Goal: Complete application form

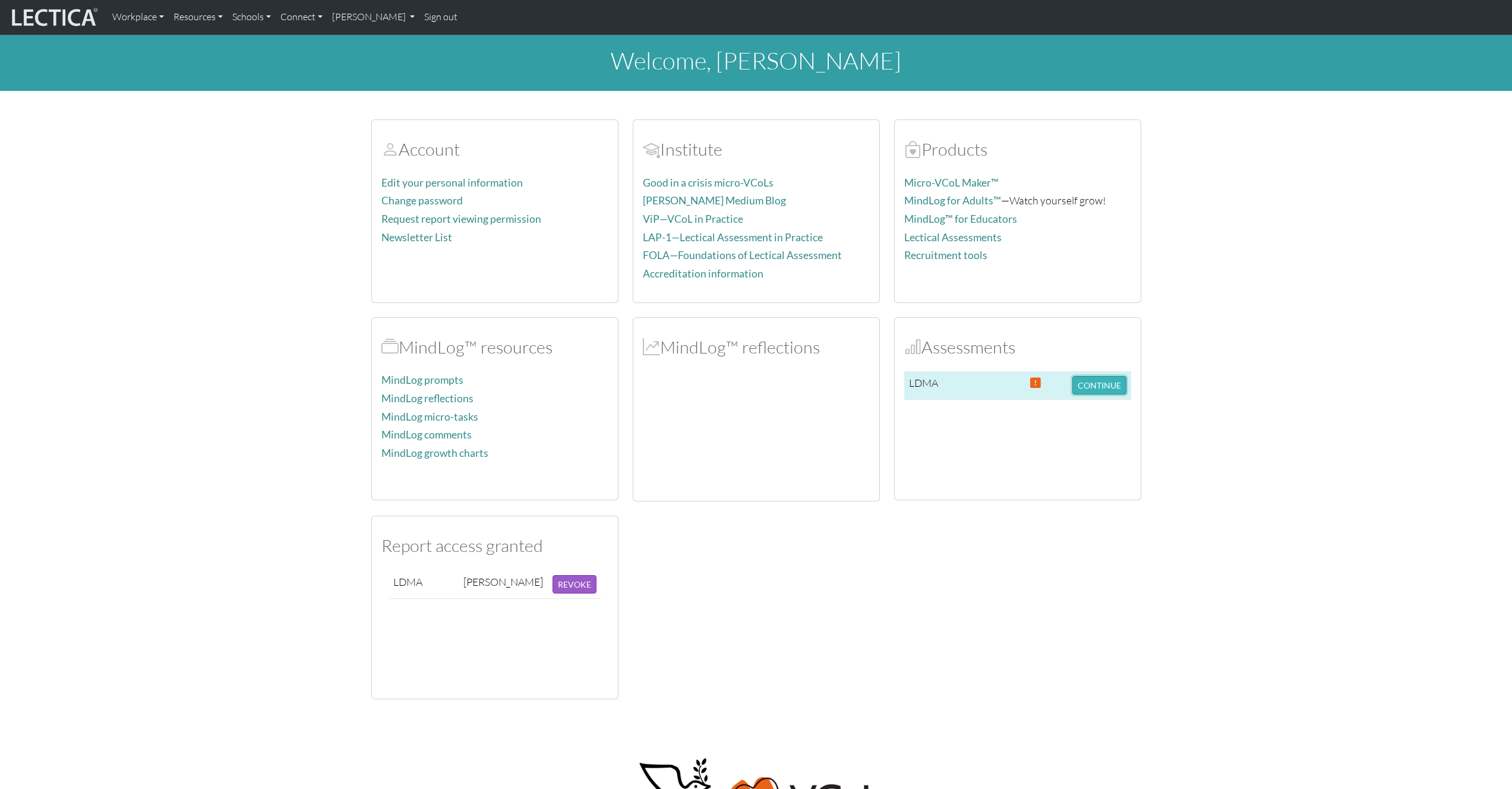
click at [1087, 387] on button "CONTINUE" at bounding box center [1099, 385] width 54 height 19
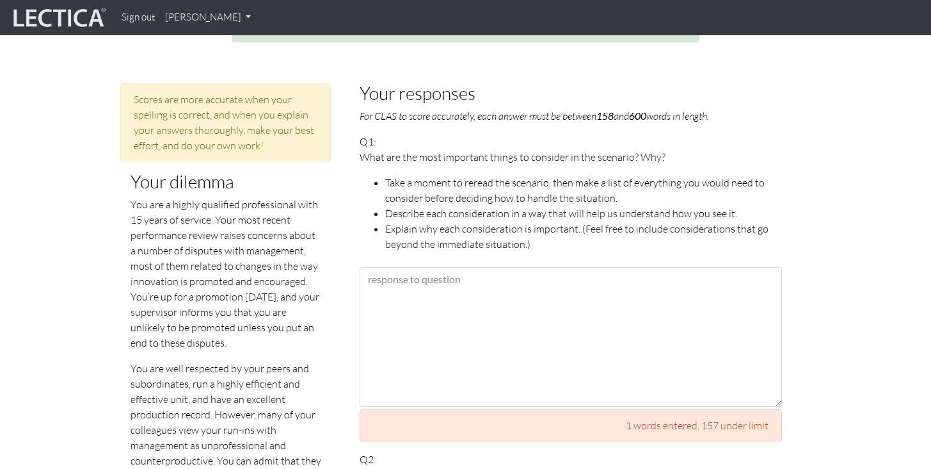
scroll to position [625, 0]
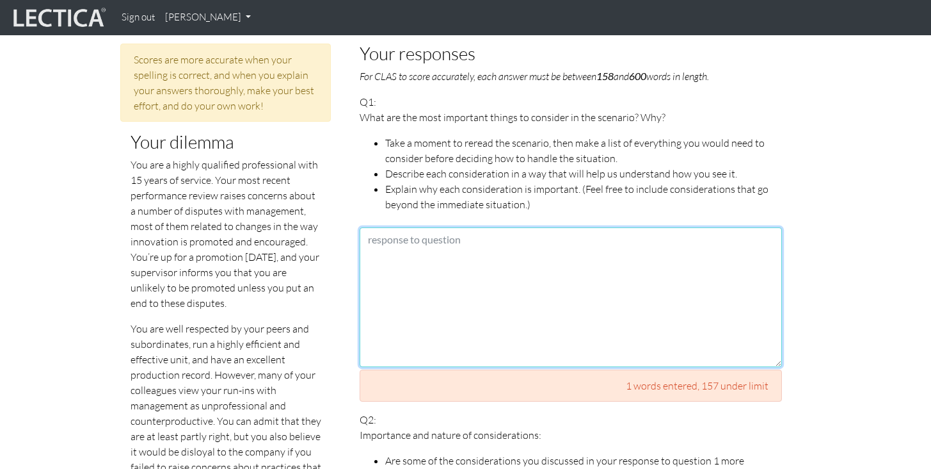
click at [666, 282] on textarea at bounding box center [571, 297] width 422 height 140
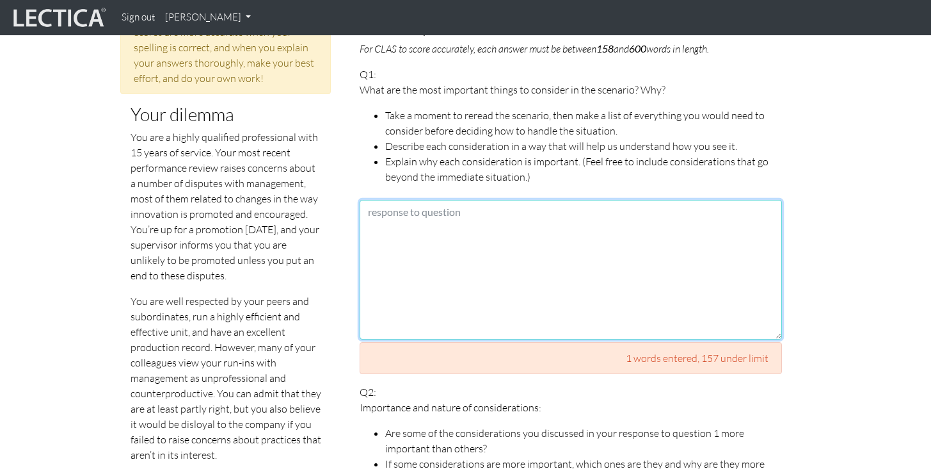
scroll to position [645, 0]
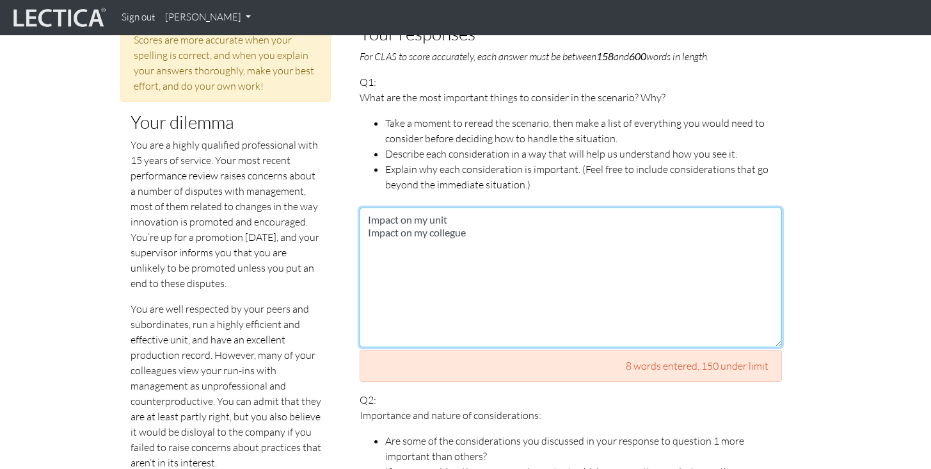
click at [488, 216] on textarea "Impact on my unit Impact on my collegue" at bounding box center [571, 277] width 422 height 140
click at [453, 216] on textarea "Impact on my unit Impact on my collegueas" at bounding box center [571, 277] width 422 height 140
click at [488, 214] on textarea "Impact on my unit Impact on my colleagues" at bounding box center [571, 277] width 422 height 140
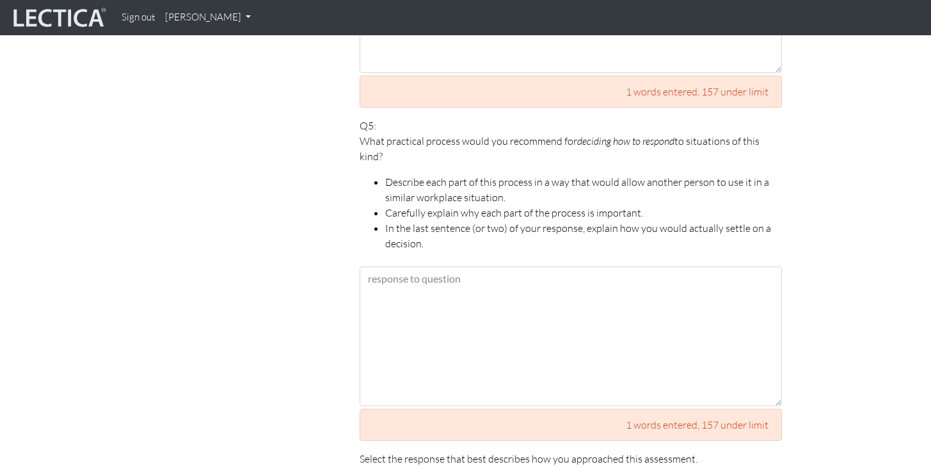
scroll to position [2150, 0]
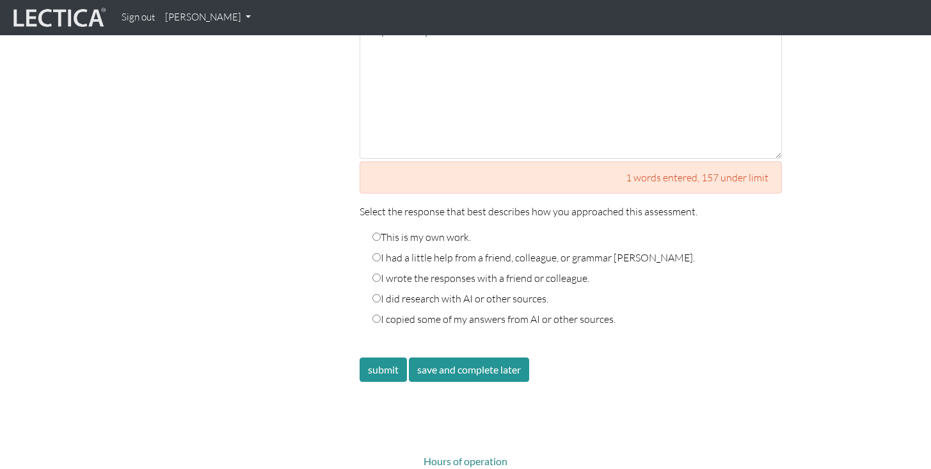
type textarea "Impact on my unit Impact on my colleagues ansd subordinates Impact on professio…"
click at [398, 229] on label "This is my own work." at bounding box center [422, 236] width 99 height 15
click at [381, 232] on input "This is my own work." at bounding box center [377, 236] width 8 height 8
radio input "true"
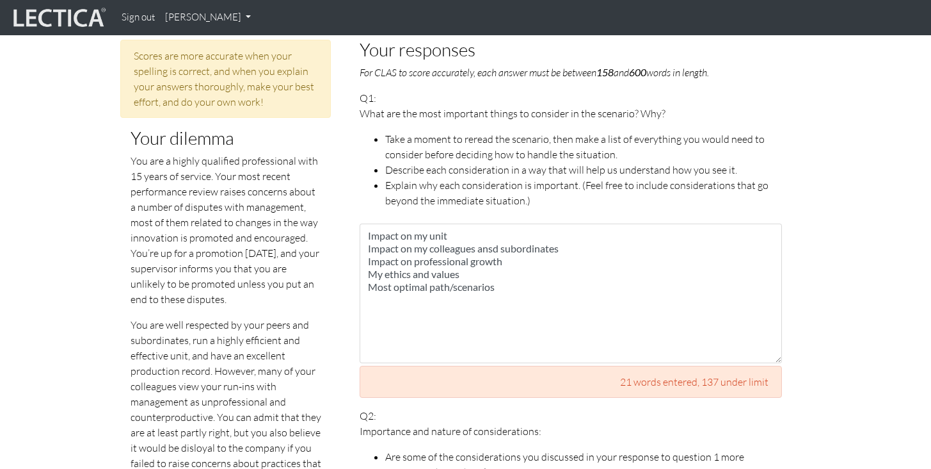
scroll to position [639, 0]
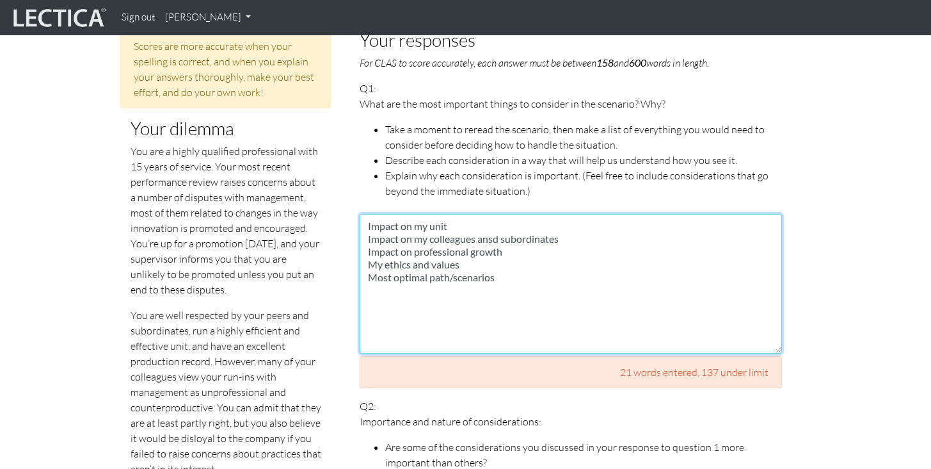
click at [463, 214] on textarea "Impact on my unit Impact on my colleagues ansd subordinates Impact on professio…" at bounding box center [571, 284] width 422 height 140
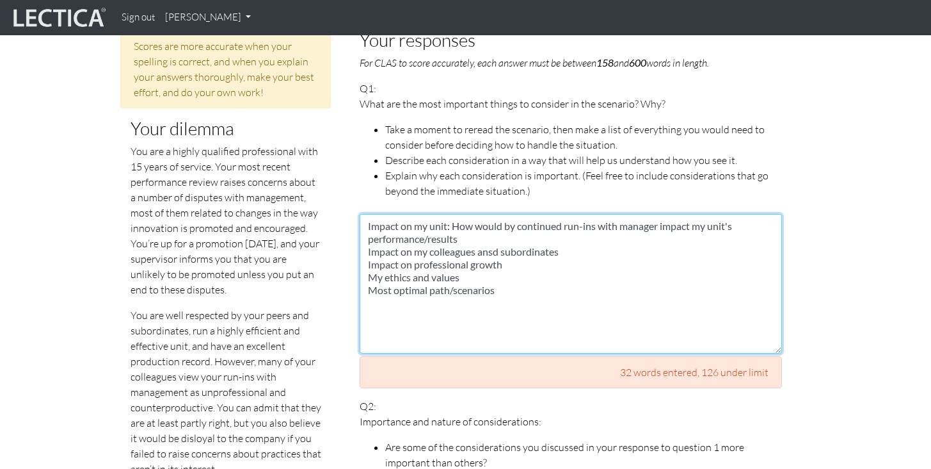
click at [494, 240] on textarea "Impact on my unit: How would by continued run-ins with manager impact my unit's…" at bounding box center [571, 284] width 422 height 140
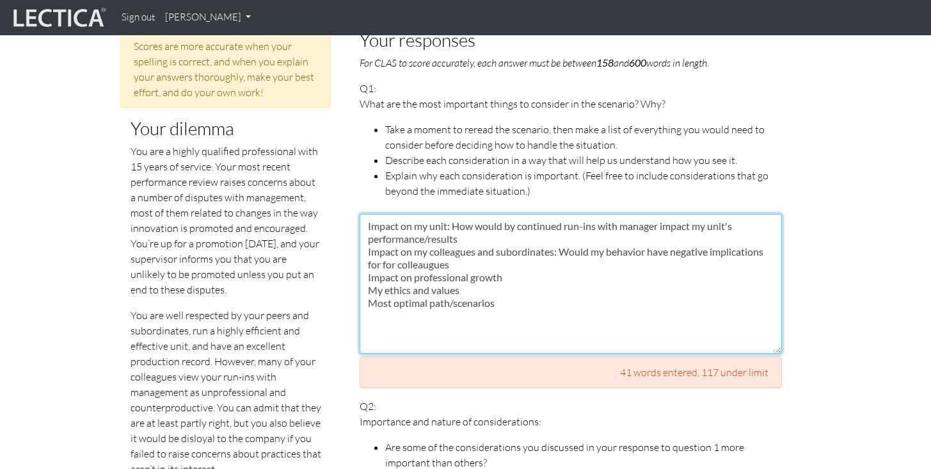
click at [417, 253] on textarea "Impact on my unit: How would by continued run-ins with manager impact my unit's…" at bounding box center [571, 284] width 422 height 140
click at [588, 251] on textarea "Impact on my unit: How would by continued run-ins with manager impact my unit's…" at bounding box center [571, 284] width 422 height 140
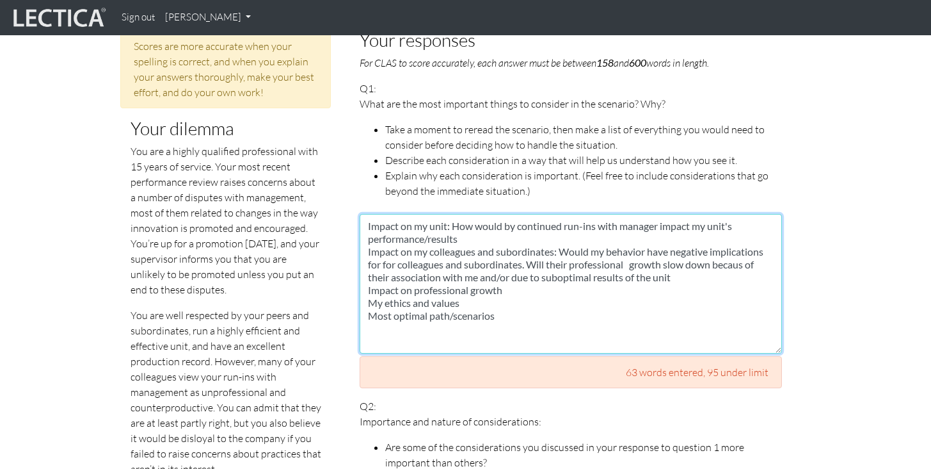
click at [548, 266] on textarea "Impact on my unit: How would by continued run-ins with manager impact my unit's…" at bounding box center [571, 284] width 422 height 140
click at [415, 277] on textarea "Impact on my unit: How would by continued run-ins with manager impact my unit's…" at bounding box center [571, 284] width 422 height 140
drag, startPoint x: 524, startPoint y: 278, endPoint x: 545, endPoint y: 278, distance: 21.1
click at [545, 278] on textarea "Impact on my unit: How would by continued run-ins with manager impact my unit's…" at bounding box center [571, 284] width 422 height 140
click at [634, 278] on textarea "Impact on my unit: How would by continued run-ins with manager impact my unit's…" at bounding box center [571, 284] width 422 height 140
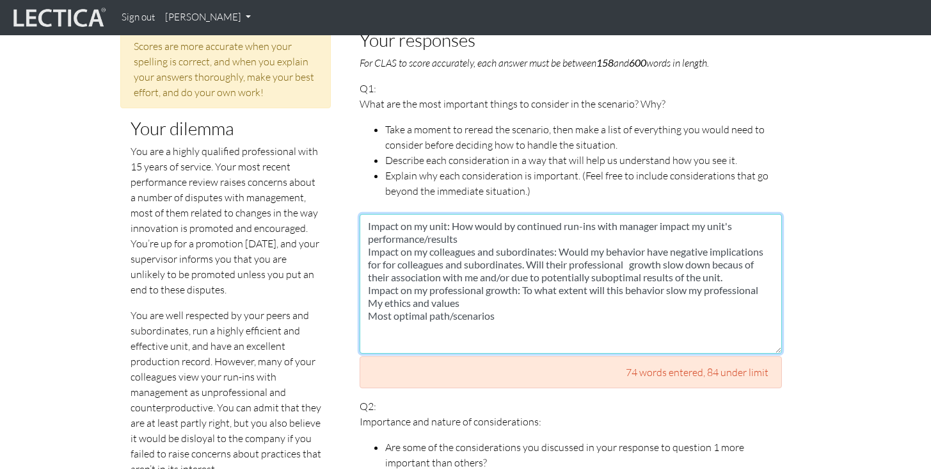
click at [739, 250] on textarea "Impact on my unit: How would by continued run-ins with manager impact my unit's…" at bounding box center [571, 284] width 422 height 140
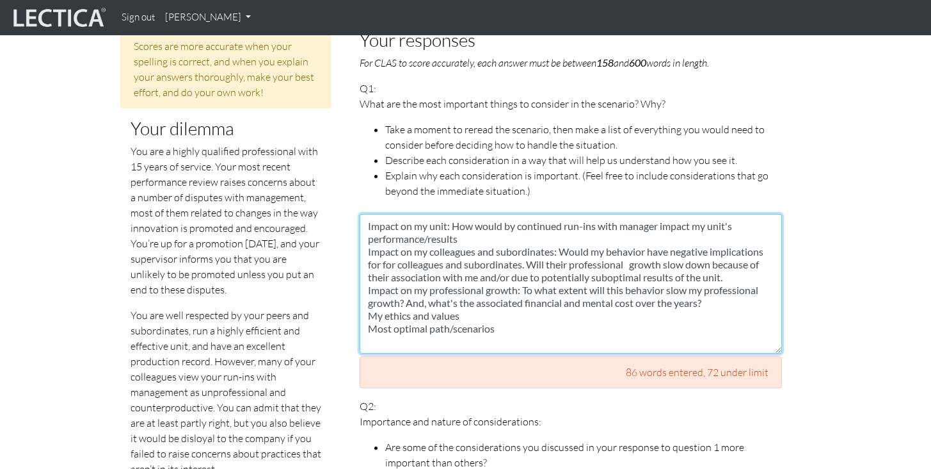
click at [454, 287] on textarea "Impact on my unit: How would by continued run-ins with manager impact my unit's…" at bounding box center [571, 284] width 422 height 140
click at [573, 303] on textarea "Impact on my unit: How would by continued run-ins with manager impact my unit's…" at bounding box center [571, 284] width 422 height 140
click at [675, 302] on textarea "Impact on my unit: How would by continued run-ins with manager impact my unit's…" at bounding box center [571, 284] width 422 height 140
click at [583, 324] on textarea "Impact on my unit: How would by continued run-ins with manager impact my unit's…" at bounding box center [571, 284] width 422 height 140
click at [549, 319] on textarea "Impact on my unit: How would by continued run-ins with manager impact my unit's…" at bounding box center [571, 284] width 422 height 140
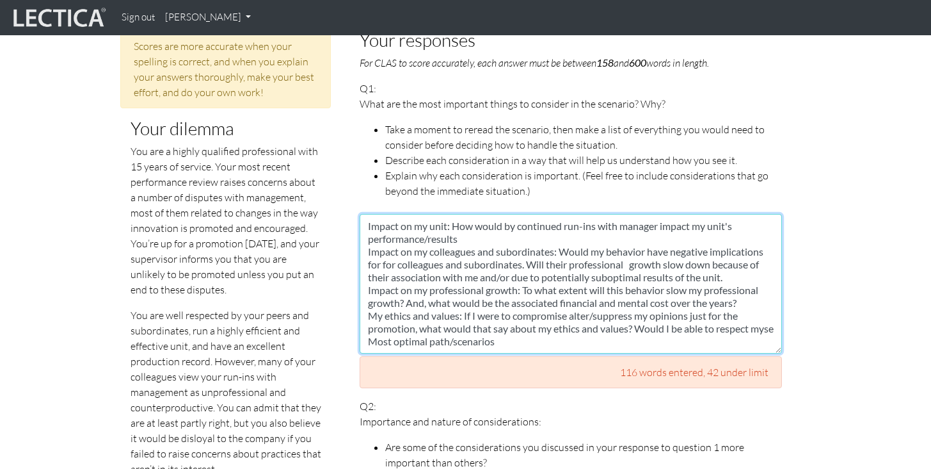
scroll to position [8, 0]
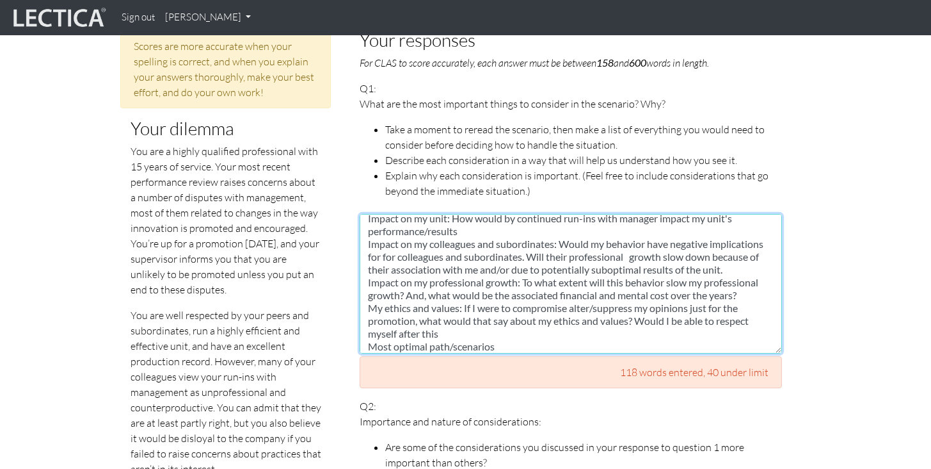
click at [638, 319] on textarea "Impact on my unit: How would by continued run-ins with manager impact my unit's…" at bounding box center [571, 284] width 422 height 140
click at [718, 320] on textarea "Impact on my unit: How would by continued run-ins with manager impact my unit's…" at bounding box center [571, 284] width 422 height 140
click at [685, 321] on textarea "Impact on my unit: How would by continued run-ins with manager impact my unit's…" at bounding box center [571, 284] width 422 height 140
click at [549, 326] on textarea "Impact on my unit: How would by continued run-ins with manager impact my unit's…" at bounding box center [571, 284] width 422 height 140
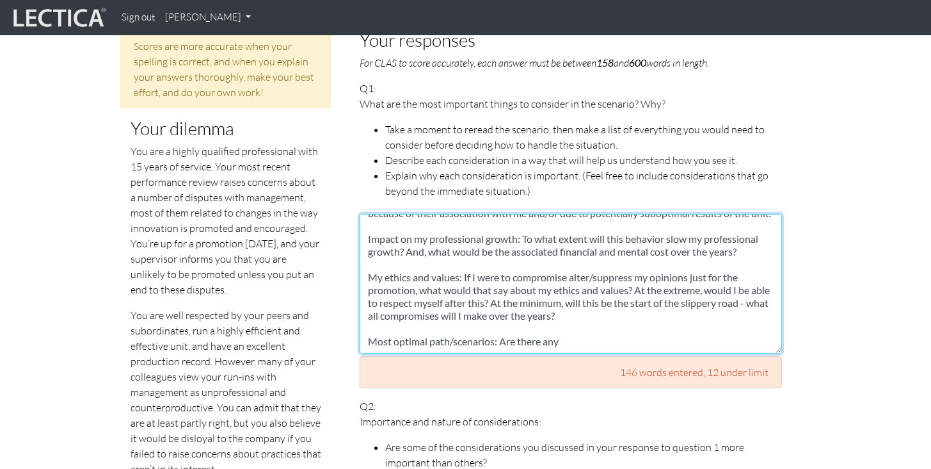
scroll to position [110, 0]
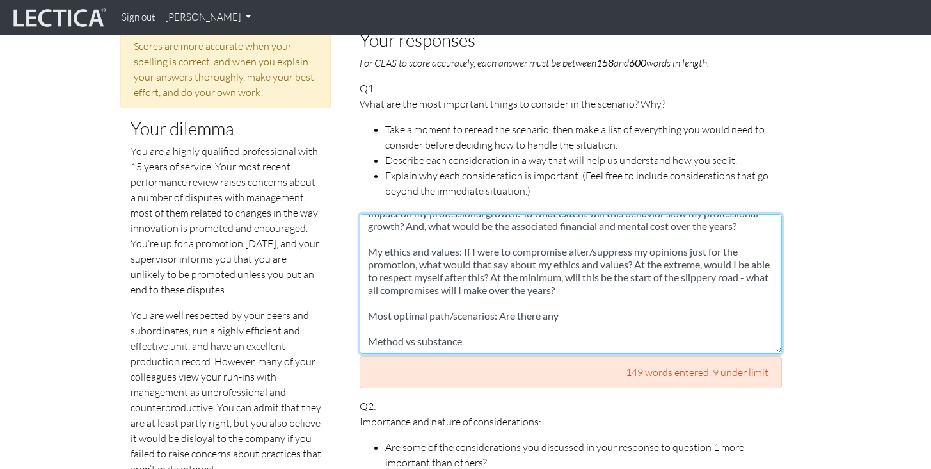
click at [549, 326] on textarea "Impact on my unit: How would by continued run-ins with manager impact my unit's…" at bounding box center [571, 284] width 422 height 140
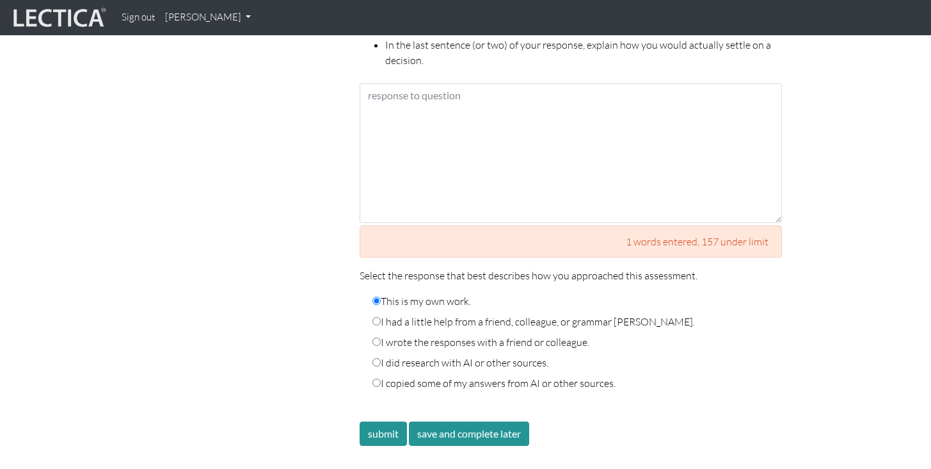
scroll to position [2401, 0]
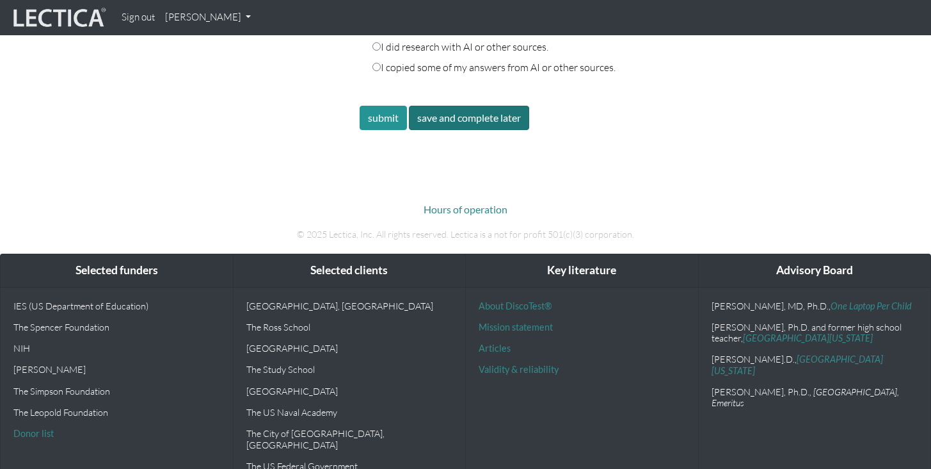
type textarea "Impact on my unit: How would by continued run-ins with manager impact my unit's…"
click at [491, 106] on button "save and complete later" at bounding box center [469, 118] width 120 height 24
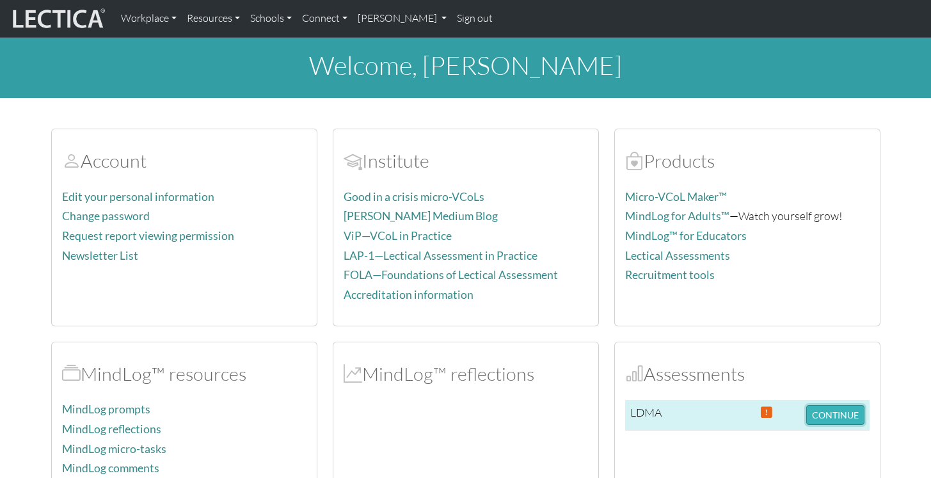
click at [835, 412] on button "CONTINUE" at bounding box center [836, 415] width 58 height 20
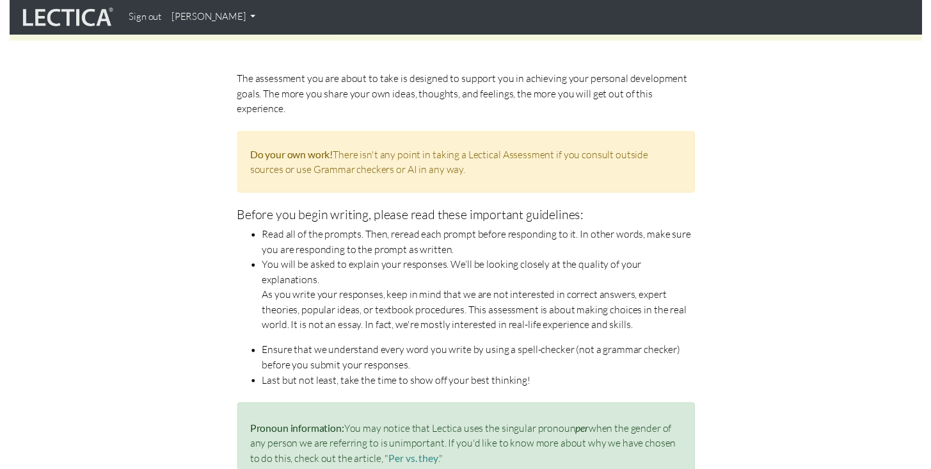
scroll to position [723, 0]
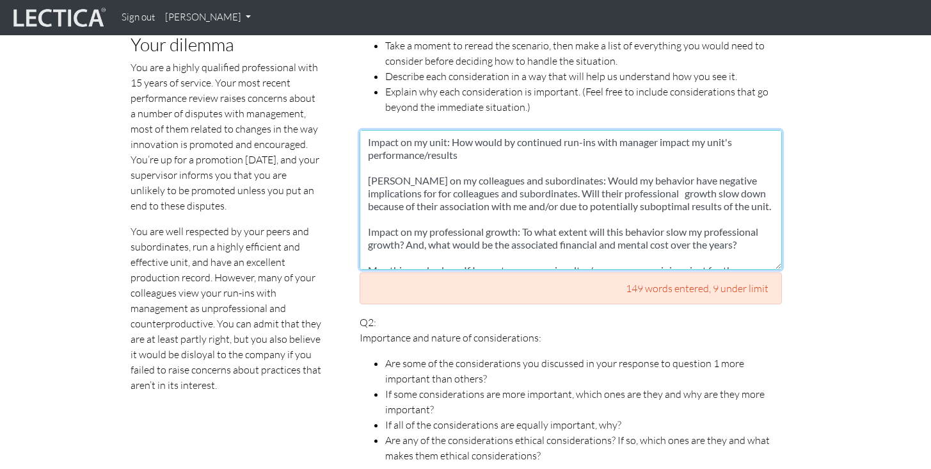
click at [461, 237] on textarea "Impact on my unit: How would by continued run-ins with manager impact my unit's…" at bounding box center [571, 200] width 422 height 140
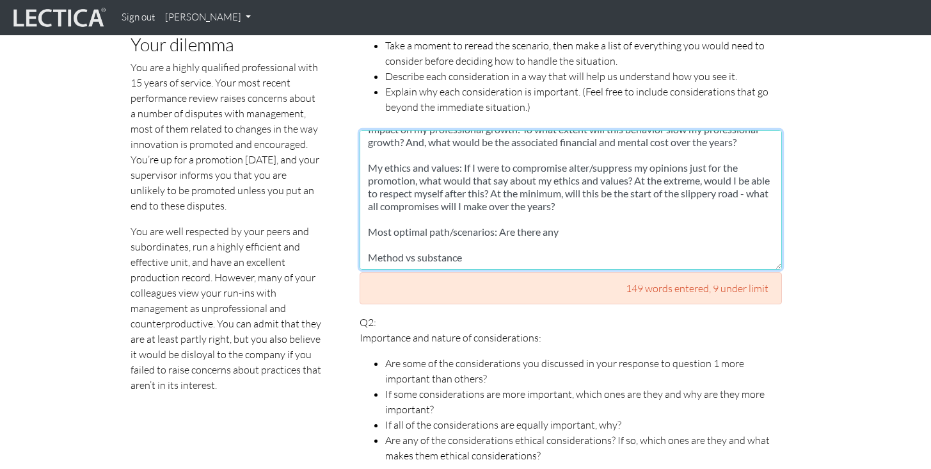
click at [568, 220] on textarea "Impact on my unit: How would by continued run-ins with manager impact my unit's…" at bounding box center [571, 200] width 422 height 140
click at [369, 219] on textarea "Impact on my unit: How would by continued run-ins with manager impact my unit's…" at bounding box center [571, 200] width 422 height 140
click at [552, 217] on textarea "Impact on my unit: How would by continued run-ins with manager impact my unit's…" at bounding box center [571, 200] width 422 height 140
click at [547, 221] on textarea "Impact on my unit: How would by continued run-ins with manager impact my unit's…" at bounding box center [571, 200] width 422 height 140
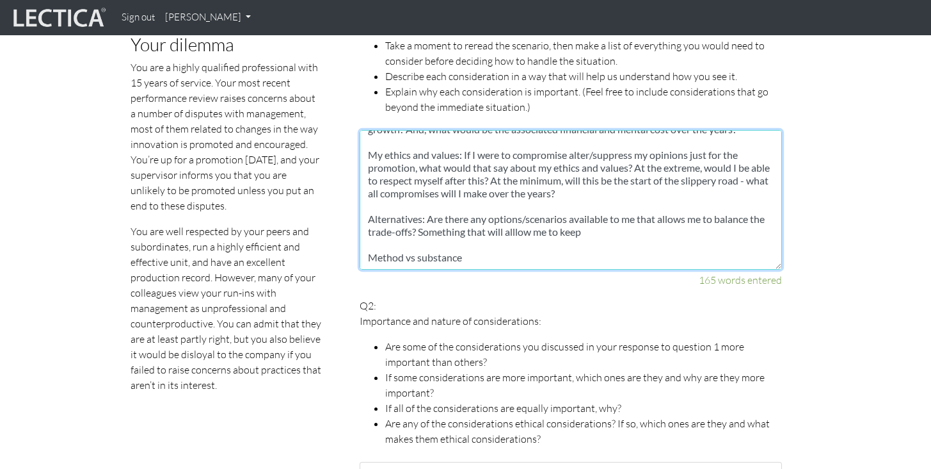
click at [537, 234] on textarea "Impact on my unit: How would by continued run-ins with manager impact my unit's…" at bounding box center [571, 200] width 422 height 140
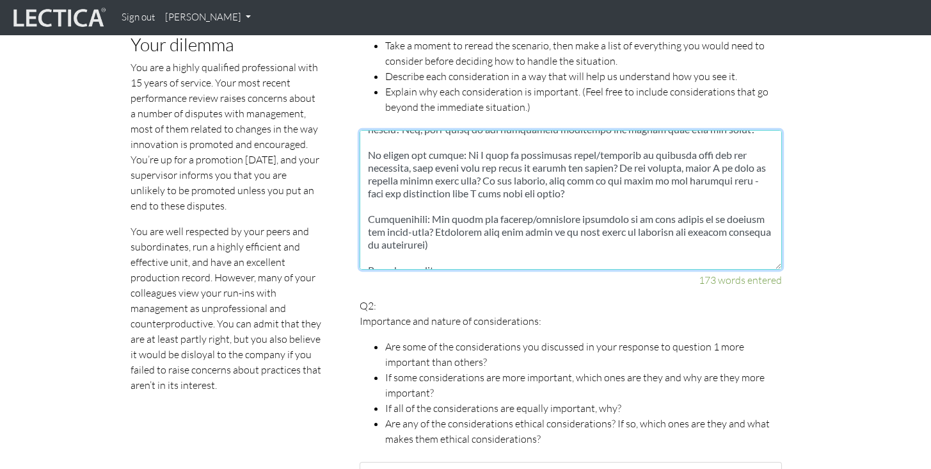
click at [684, 227] on textarea at bounding box center [571, 200] width 422 height 140
click at [560, 244] on textarea at bounding box center [571, 200] width 422 height 140
paste textarea "Most optimal path/scenarios"
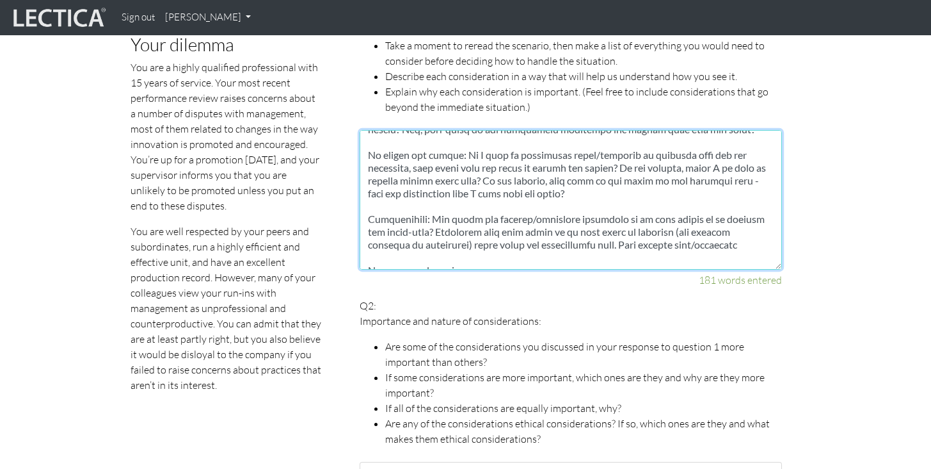
click at [646, 234] on textarea at bounding box center [571, 200] width 422 height 140
click at [646, 246] on textarea at bounding box center [571, 200] width 422 height 140
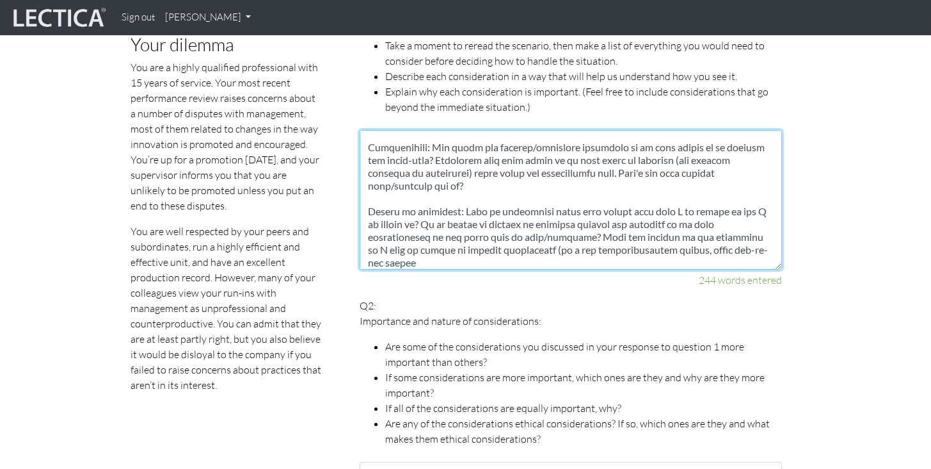
scroll to position [200, 0]
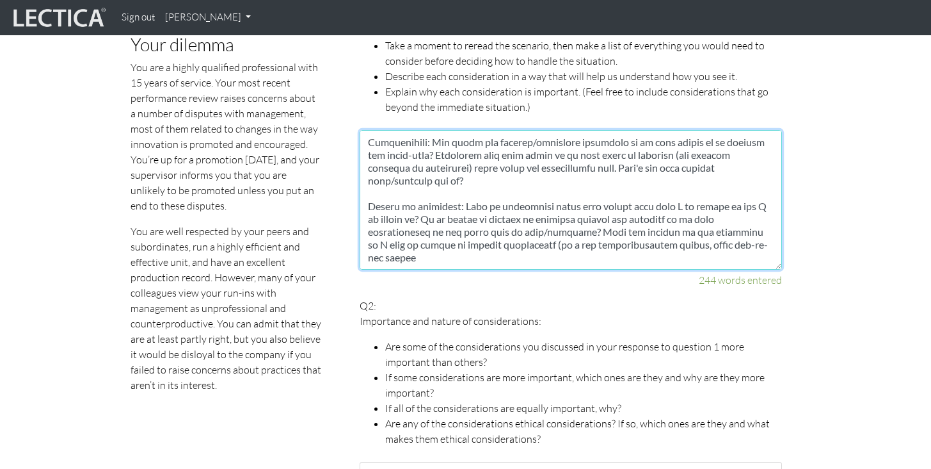
click at [408, 235] on textarea at bounding box center [571, 200] width 422 height 140
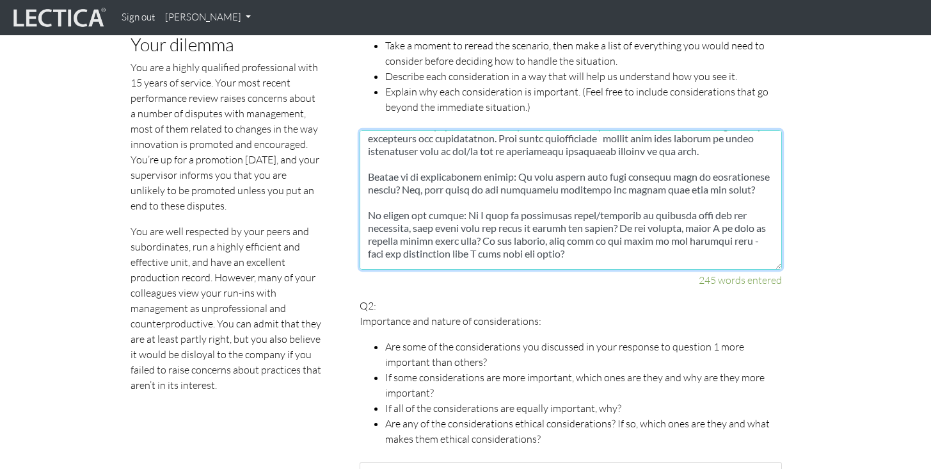
scroll to position [0, 0]
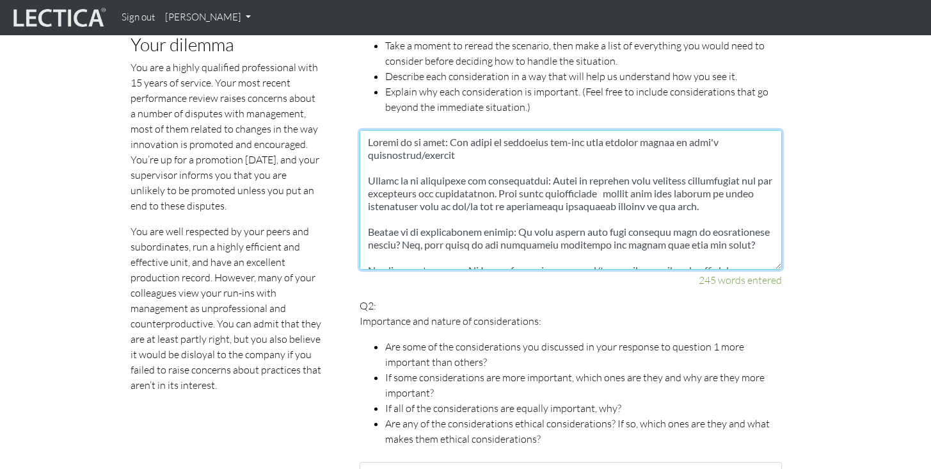
click at [495, 145] on textarea at bounding box center [571, 200] width 422 height 140
click at [511, 130] on textarea at bounding box center [571, 200] width 422 height 140
click at [581, 144] on textarea at bounding box center [571, 200] width 422 height 140
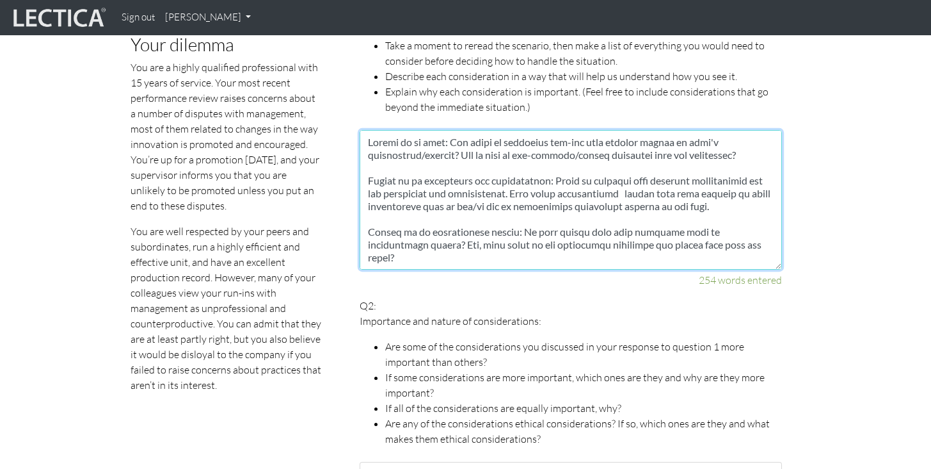
click at [467, 141] on textarea at bounding box center [571, 200] width 422 height 140
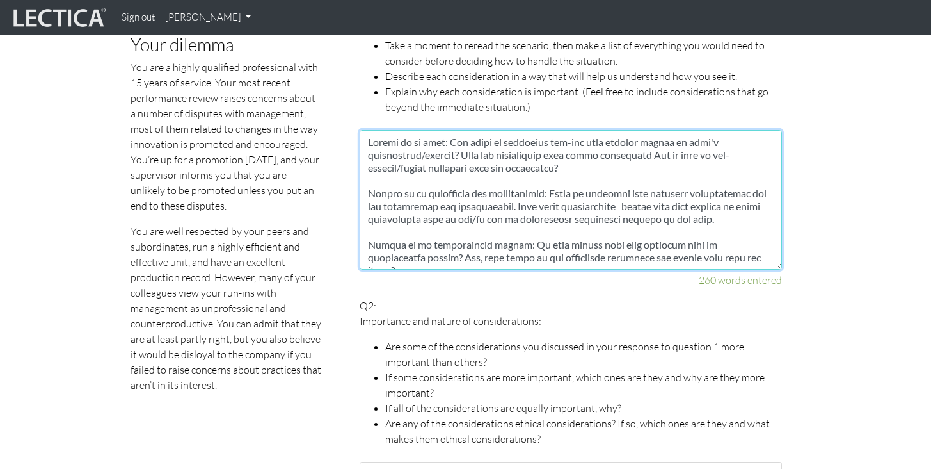
click at [530, 138] on textarea at bounding box center [571, 200] width 422 height 140
click at [529, 143] on textarea at bounding box center [571, 200] width 422 height 140
click at [546, 150] on textarea at bounding box center [571, 200] width 422 height 140
click at [604, 148] on textarea at bounding box center [571, 200] width 422 height 140
click at [657, 143] on textarea at bounding box center [571, 200] width 422 height 140
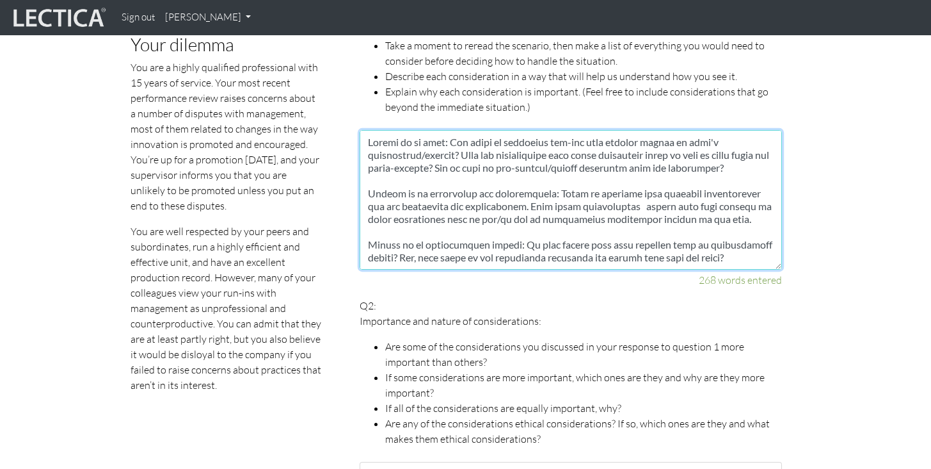
click at [430, 166] on textarea at bounding box center [571, 200] width 422 height 140
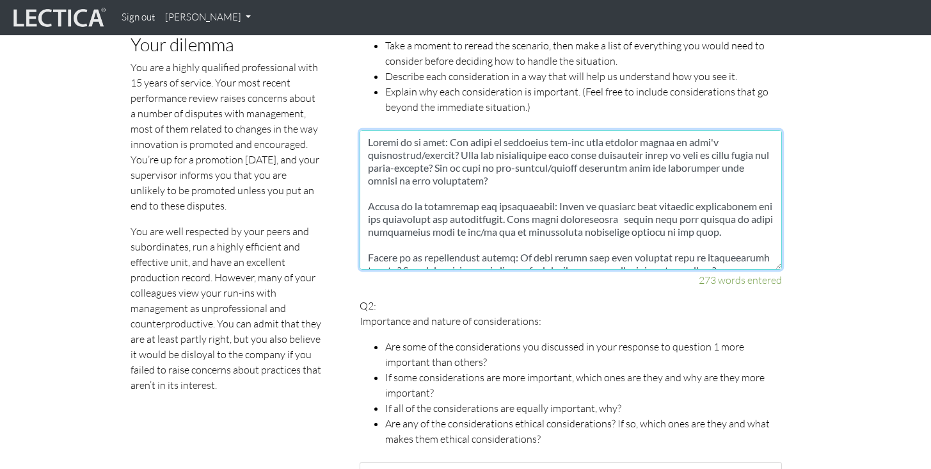
scroll to position [8, 0]
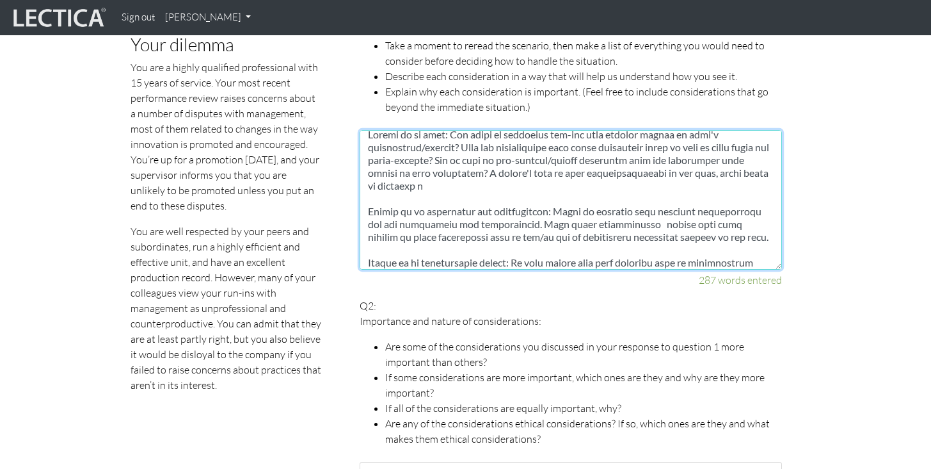
drag, startPoint x: 491, startPoint y: 173, endPoint x: 531, endPoint y: 174, distance: 39.7
click at [531, 174] on textarea at bounding box center [571, 200] width 422 height 140
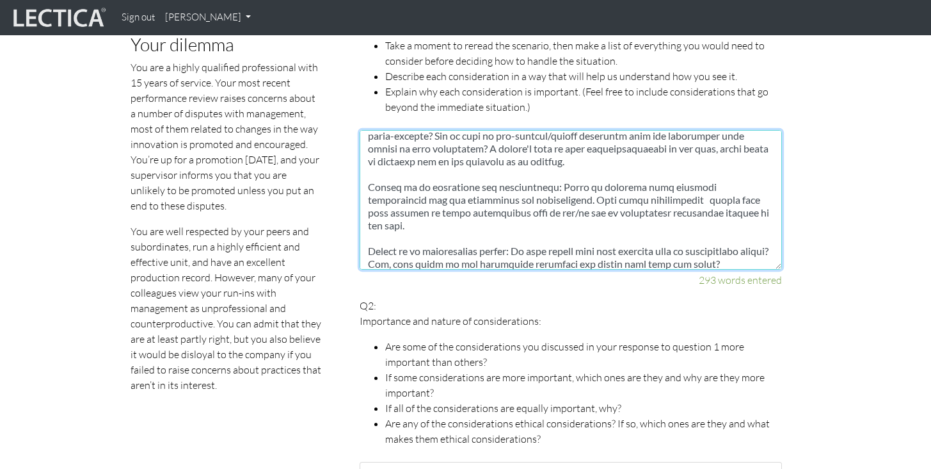
scroll to position [35, 0]
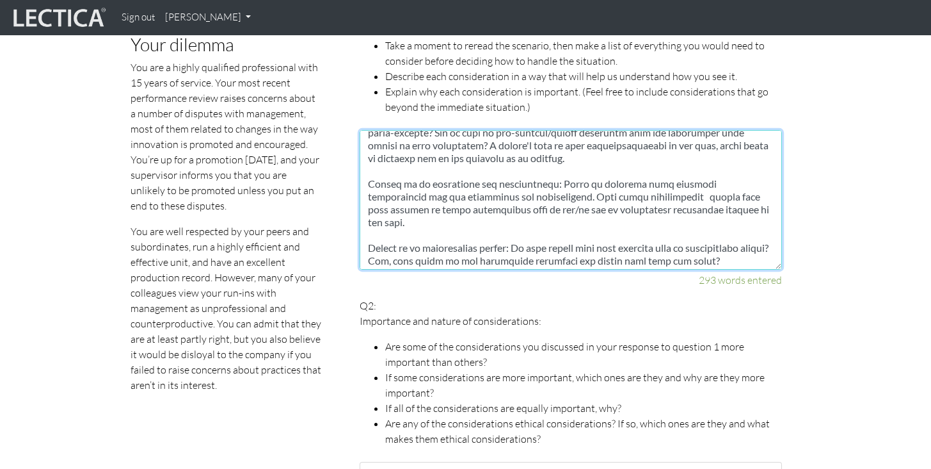
click at [434, 209] on textarea at bounding box center [571, 200] width 422 height 140
click at [543, 210] on textarea at bounding box center [571, 200] width 422 height 140
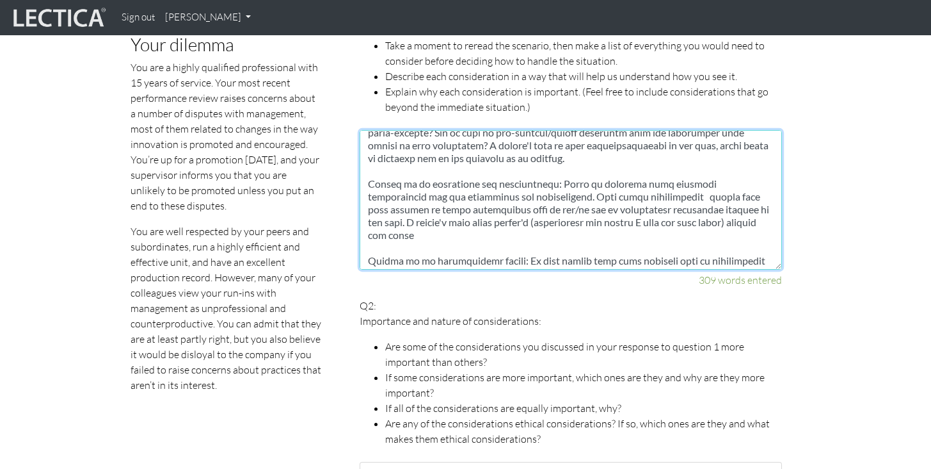
click at [569, 202] on textarea at bounding box center [571, 200] width 422 height 140
click at [569, 207] on textarea at bounding box center [571, 200] width 422 height 140
click at [524, 223] on textarea at bounding box center [571, 200] width 422 height 140
click at [542, 209] on textarea at bounding box center [571, 200] width 422 height 140
paste textarea "careers and lives"
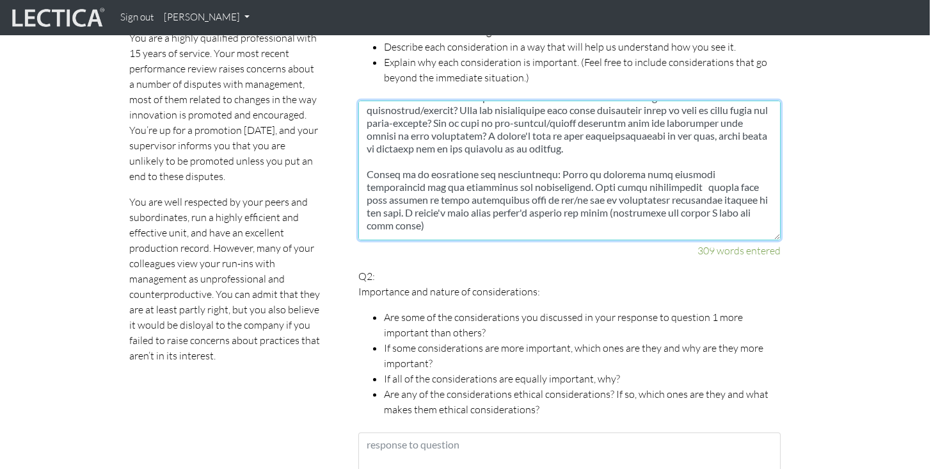
scroll to position [17, 0]
click at [488, 211] on textarea at bounding box center [569, 170] width 422 height 140
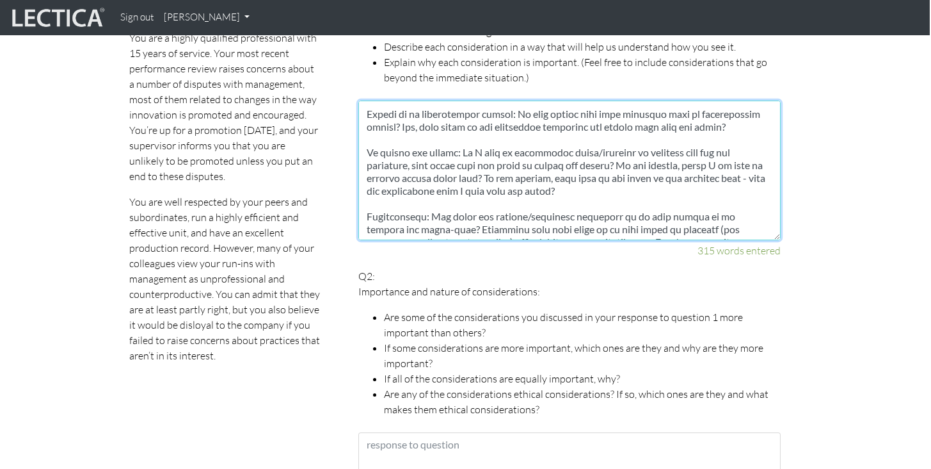
scroll to position [145, 0]
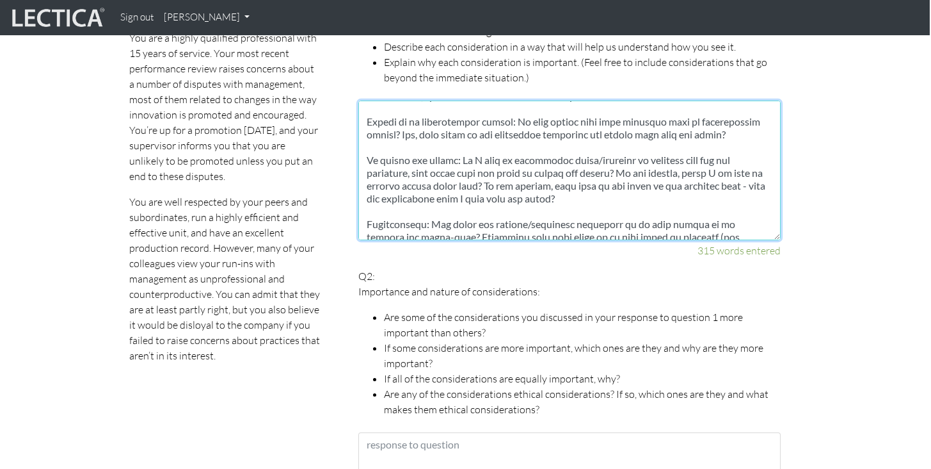
click at [555, 104] on textarea at bounding box center [569, 170] width 422 height 140
click at [671, 107] on textarea at bounding box center [569, 170] width 422 height 140
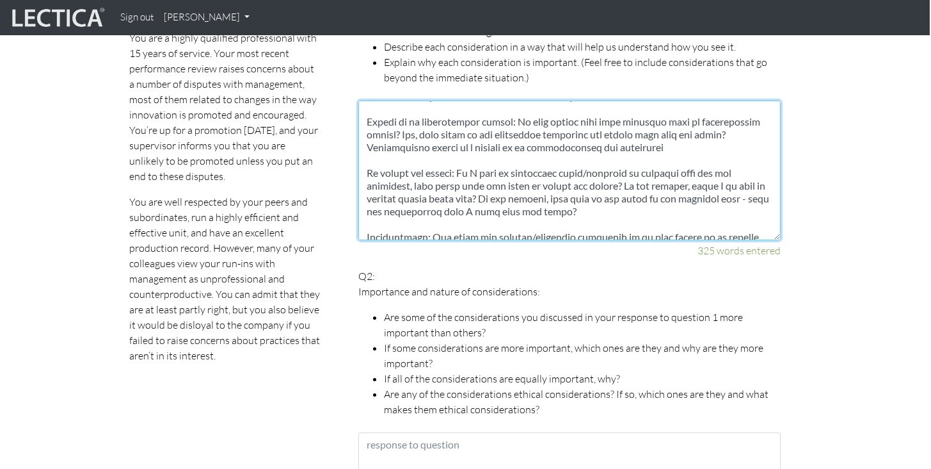
click at [638, 132] on textarea at bounding box center [569, 170] width 422 height 140
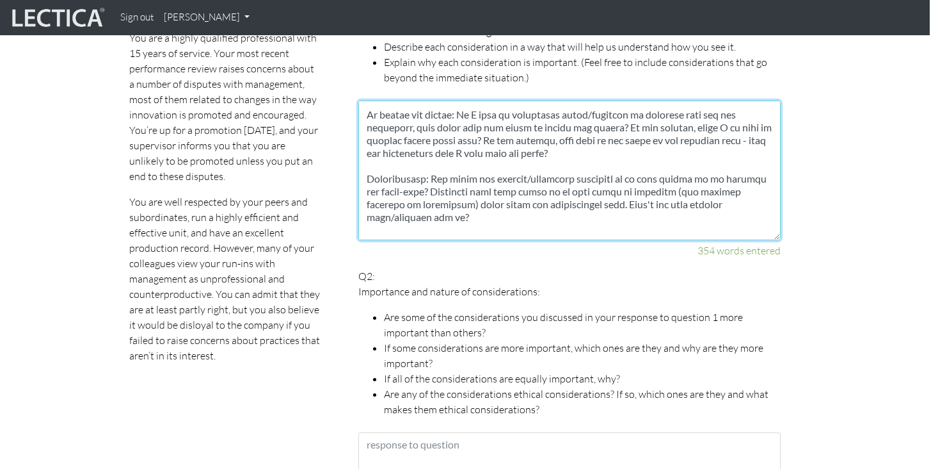
scroll to position [307, 0]
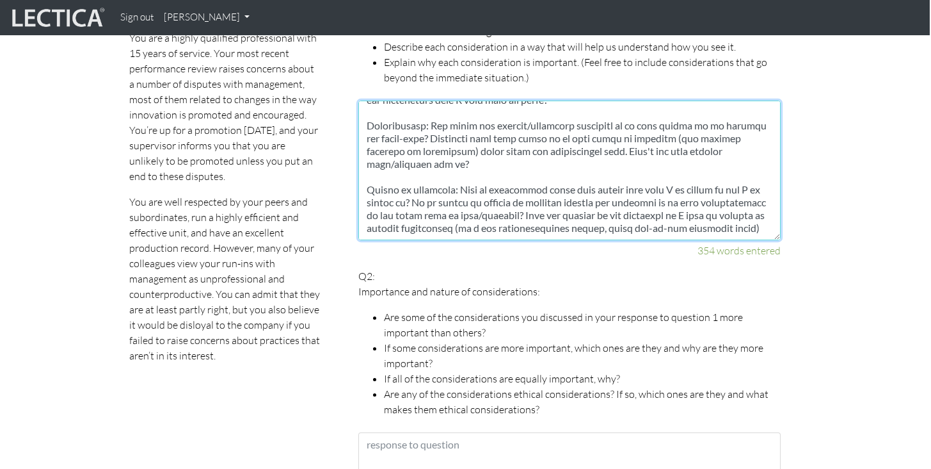
type textarea "Impact on my unit: How would my continued run-ins with manager impact my unit's…"
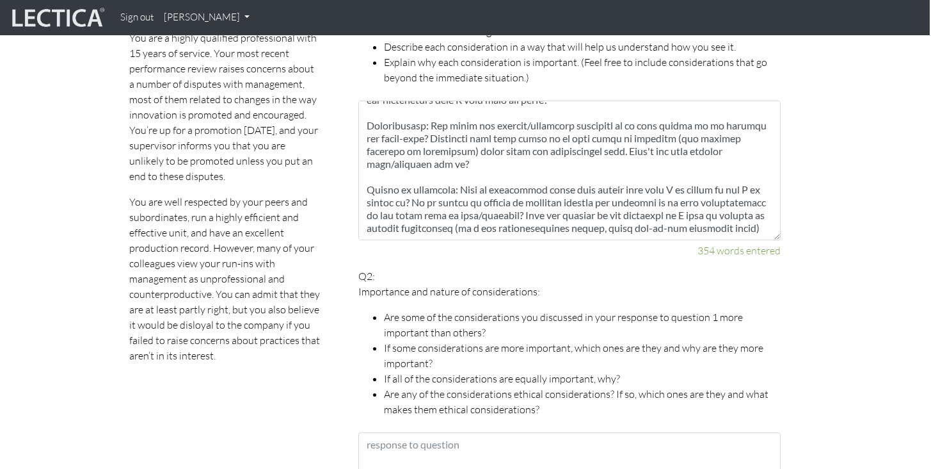
click at [563, 268] on p "Q2: Importance and nature of considerations: Are some of the considerations you…" at bounding box center [569, 342] width 422 height 149
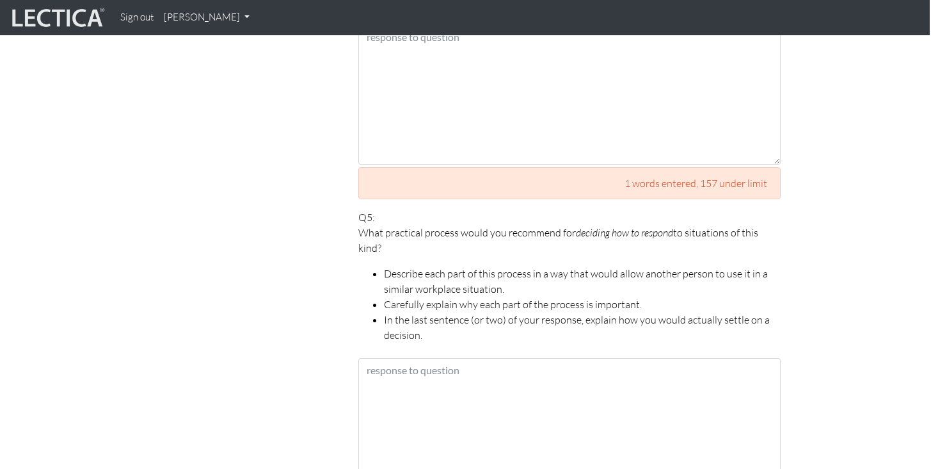
scroll to position [2384, 1]
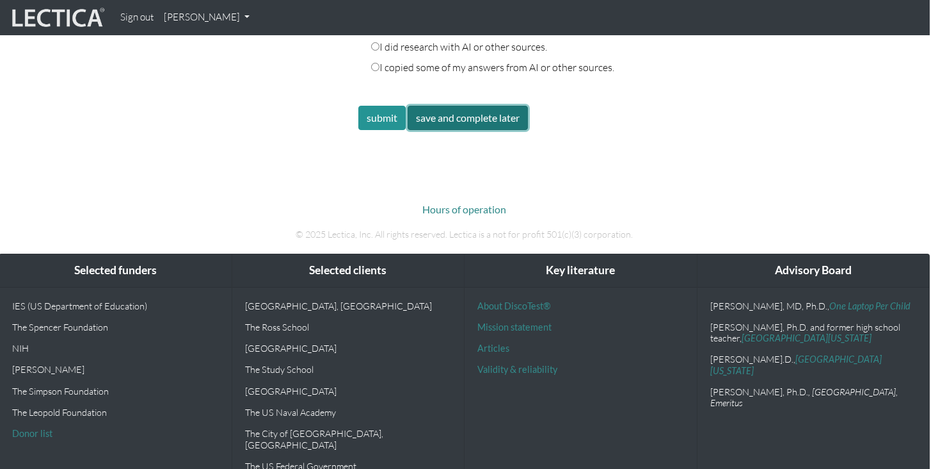
click at [478, 106] on button "save and complete later" at bounding box center [468, 118] width 120 height 24
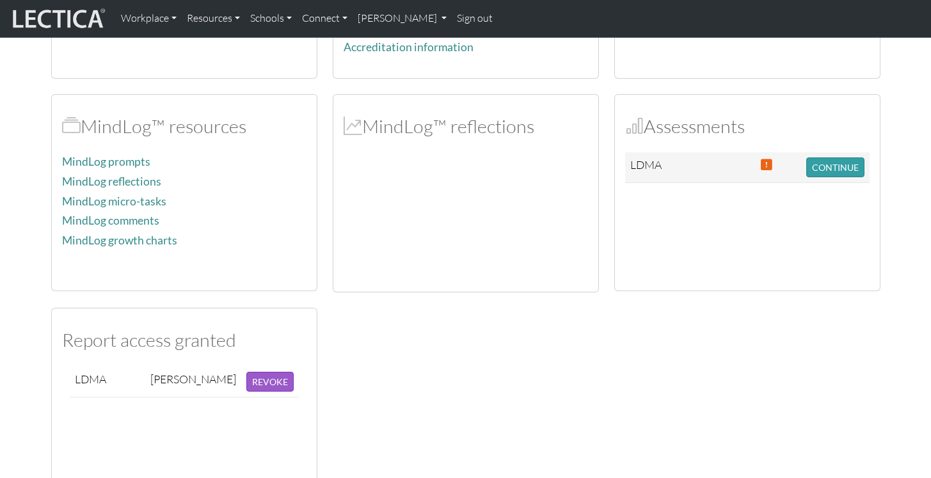
scroll to position [268, 0]
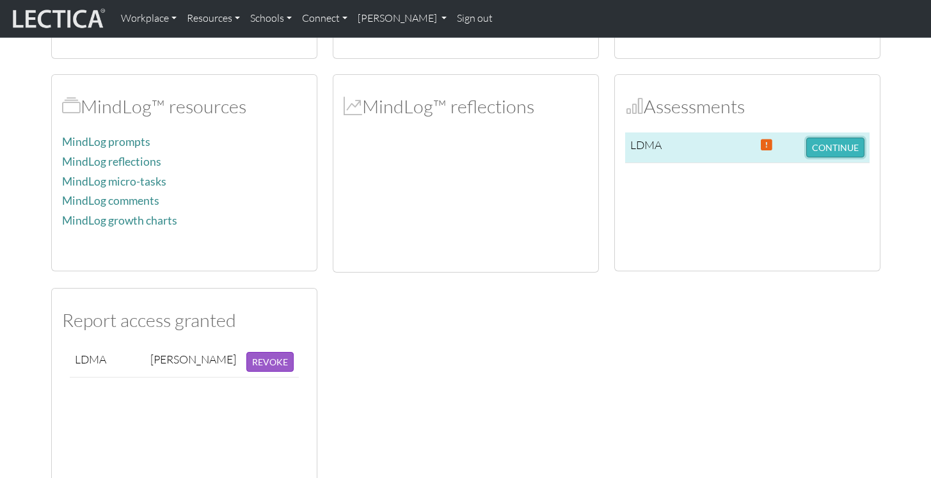
click at [831, 148] on button "CONTINUE" at bounding box center [836, 148] width 58 height 20
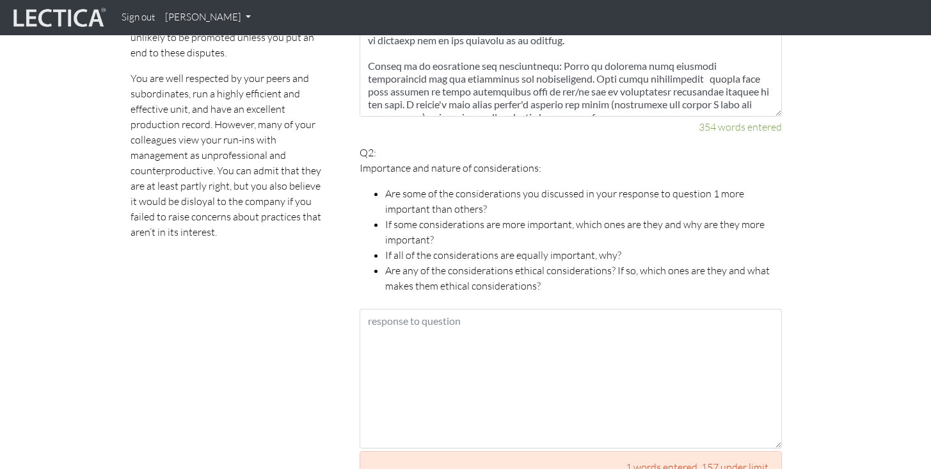
scroll to position [958, 0]
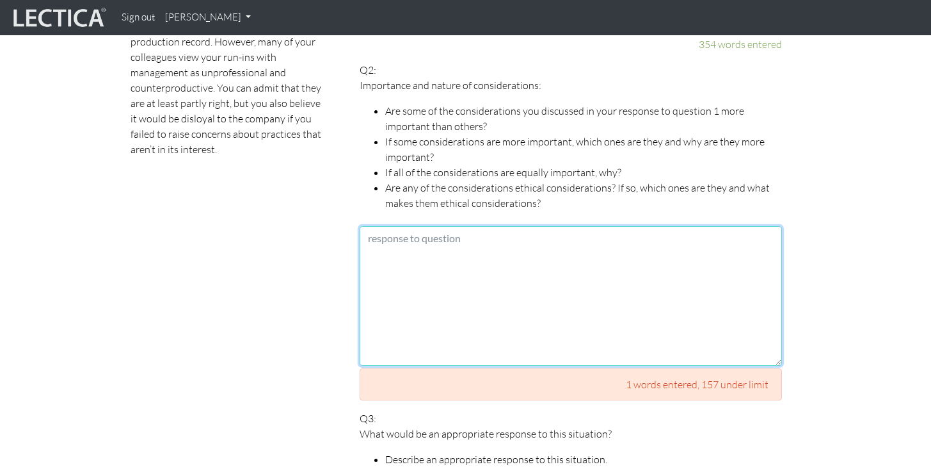
click at [592, 286] on textarea at bounding box center [571, 296] width 422 height 140
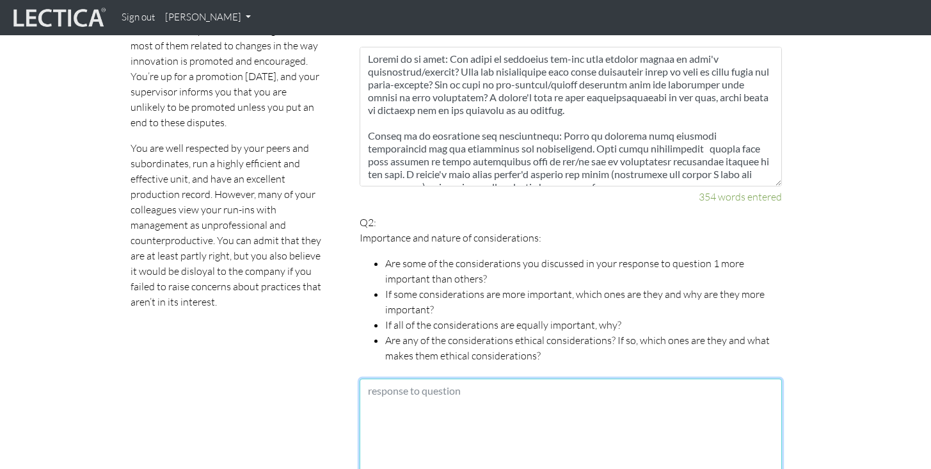
scroll to position [732, 0]
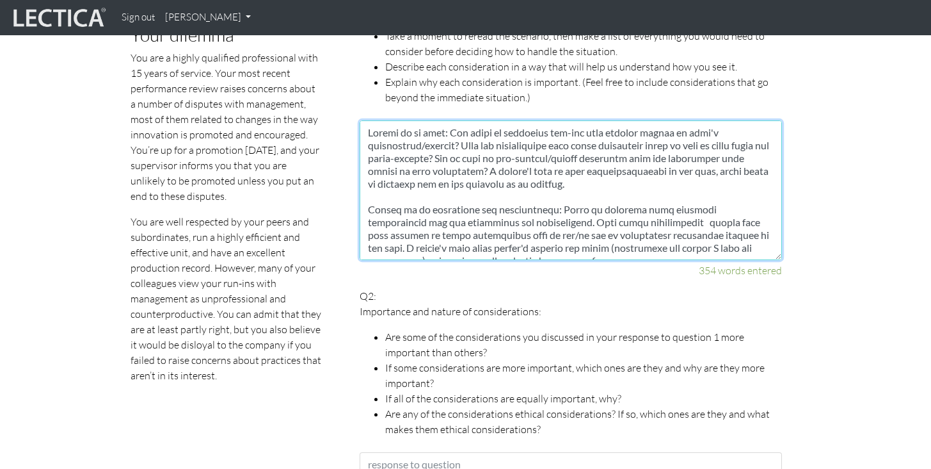
drag, startPoint x: 467, startPoint y: 159, endPoint x: 454, endPoint y: 152, distance: 14.6
click at [454, 152] on textarea at bounding box center [571, 190] width 422 height 140
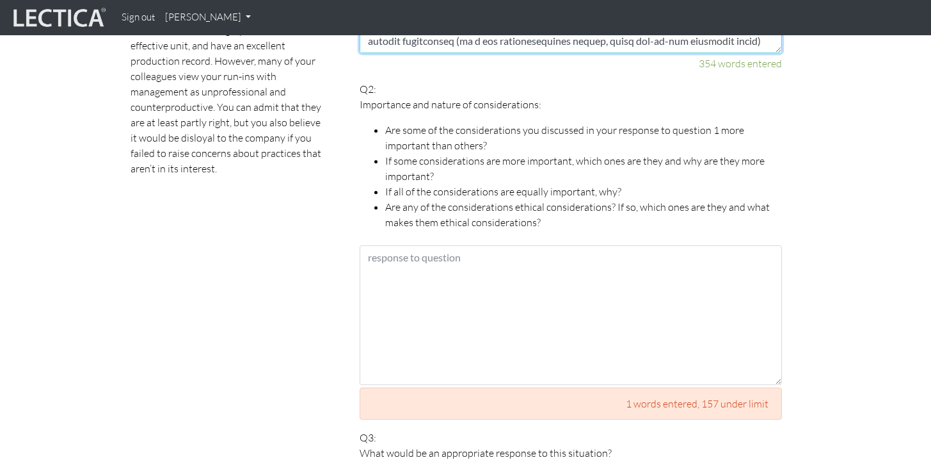
scroll to position [940, 0]
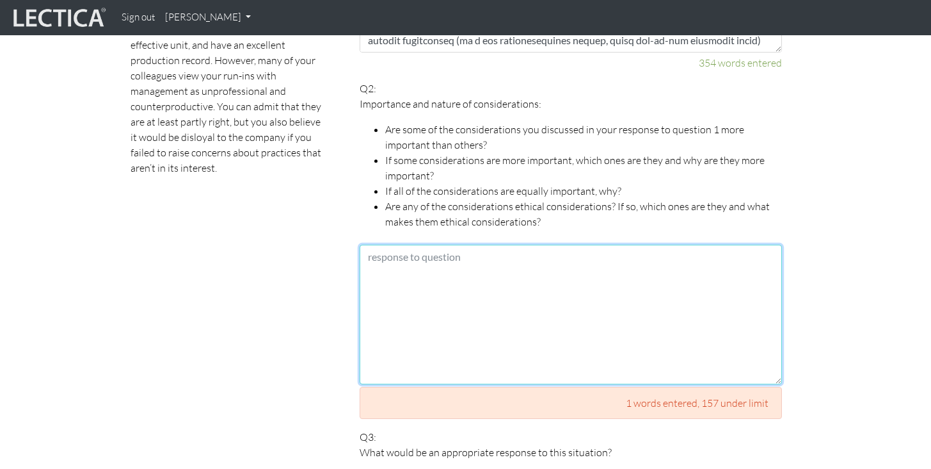
click at [611, 337] on textarea at bounding box center [571, 315] width 422 height 140
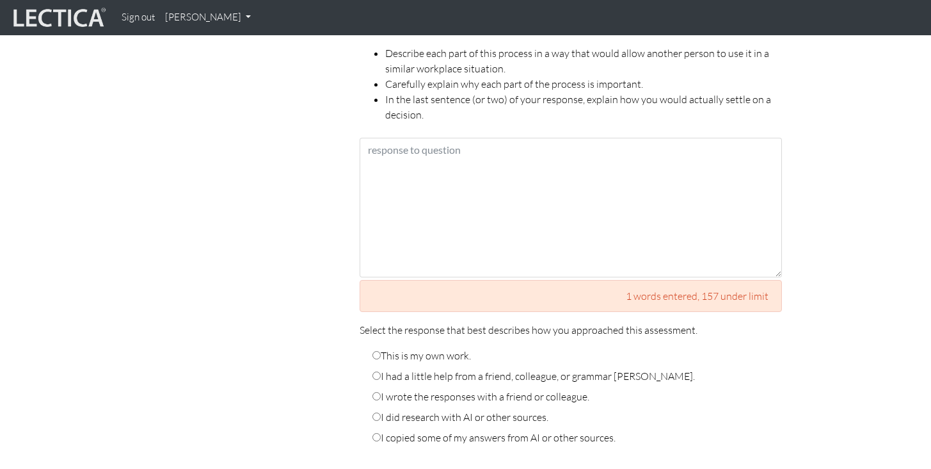
scroll to position [2184, 0]
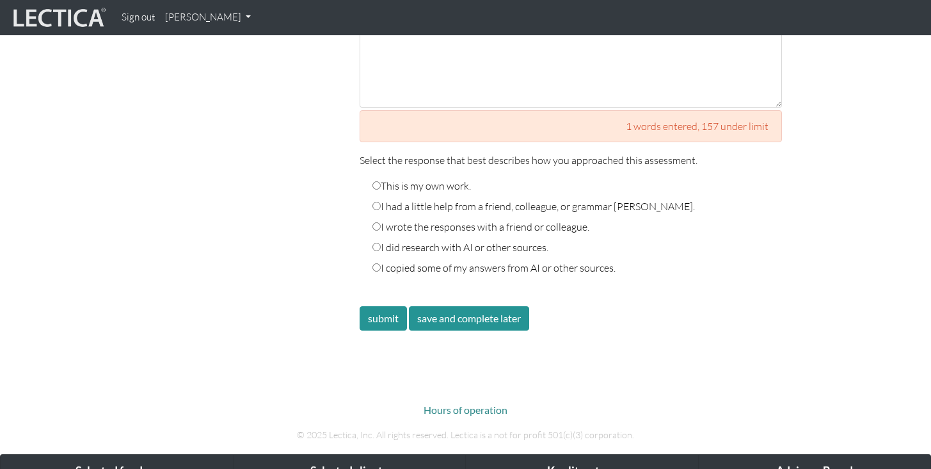
click at [438, 178] on label "This is my own work." at bounding box center [422, 185] width 99 height 15
click at [381, 181] on input "This is my own work." at bounding box center [377, 185] width 8 height 8
radio input "true"
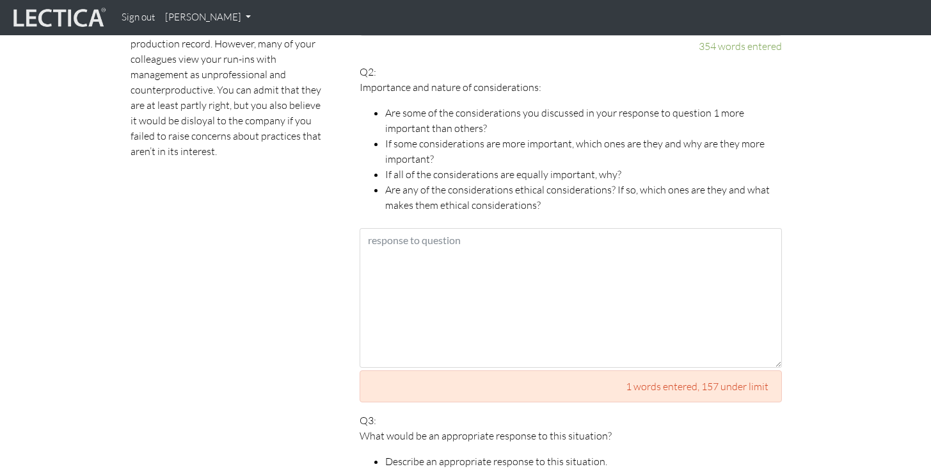
scroll to position [944, 0]
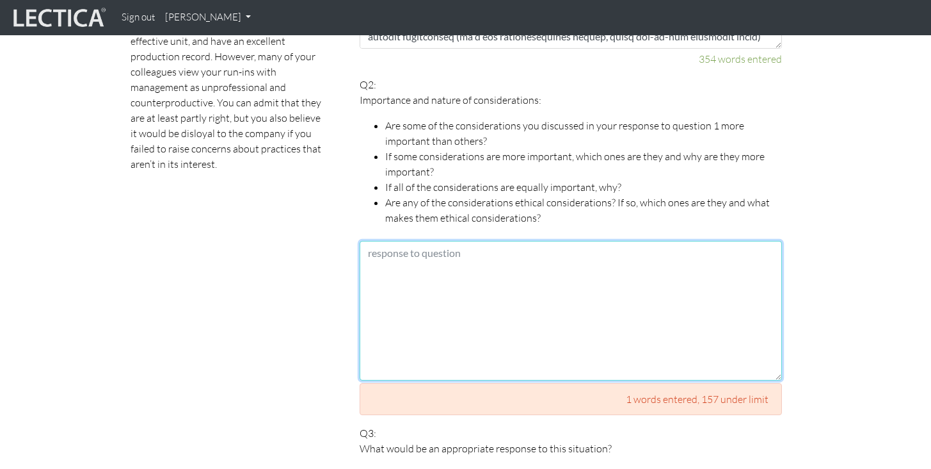
click at [412, 322] on textarea at bounding box center [571, 311] width 422 height 140
drag, startPoint x: 615, startPoint y: 236, endPoint x: 631, endPoint y: 236, distance: 16.0
click at [631, 241] on textarea "While all considerations seem equally important to me, if I had to prioritize" at bounding box center [571, 311] width 422 height 140
click at [616, 241] on textarea "While all considerations seem equally important to me, if I had to prioritize" at bounding box center [571, 311] width 422 height 140
click at [725, 243] on textarea "While all considerations seem equally important to me, if I had to prioritize" at bounding box center [571, 311] width 422 height 140
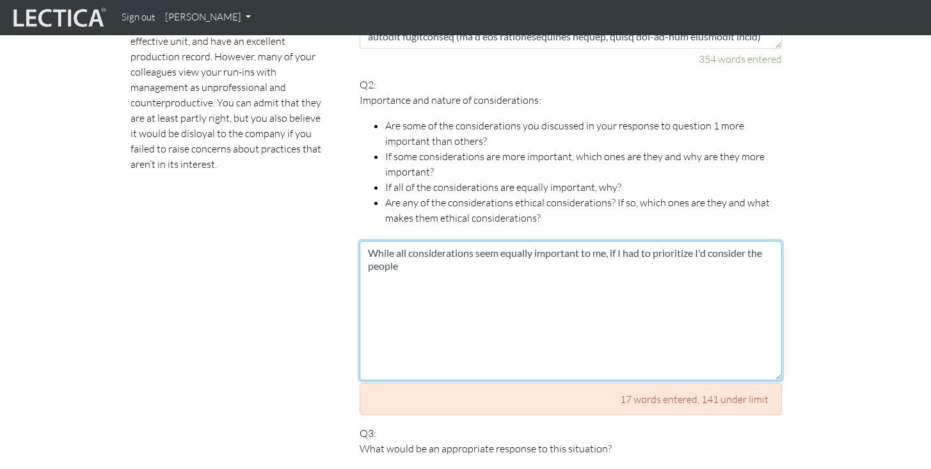
click at [727, 241] on textarea "While all considerations seem equally important to me, if I had to prioritize I…" at bounding box center [571, 311] width 422 height 140
click at [619, 241] on textarea "While all considerations seem equally important to me, if I had to prioritize I…" at bounding box center [571, 311] width 422 height 140
click at [727, 241] on textarea "While all considerations seem equally important to me, if I had to prioritize I…" at bounding box center [571, 311] width 422 height 140
click at [712, 241] on textarea "While all considerations seem equally important to me, if I had to prioritize I…" at bounding box center [571, 311] width 422 height 140
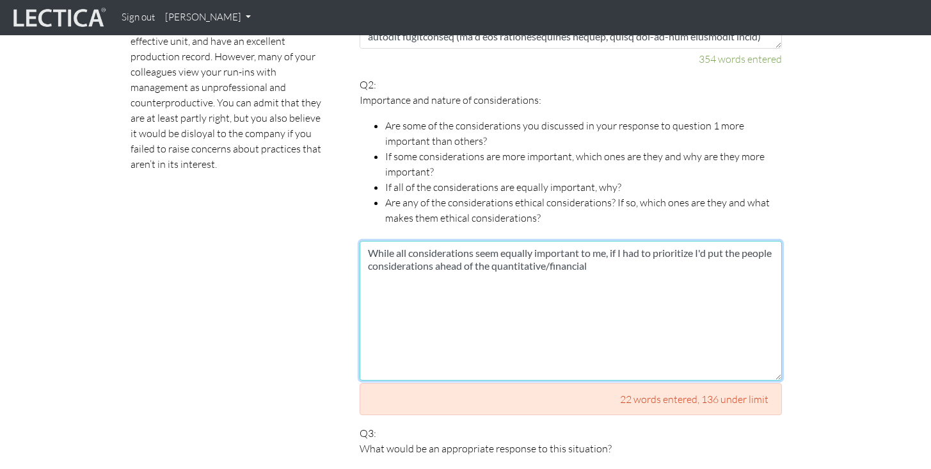
drag, startPoint x: 527, startPoint y: 252, endPoint x: 642, endPoint y: 243, distance: 115.6
click at [642, 243] on textarea "While all considerations seem equally important to me, if I had to prioritize I…" at bounding box center [571, 311] width 422 height 140
drag, startPoint x: 527, startPoint y: 248, endPoint x: 632, endPoint y: 249, distance: 105.0
click at [632, 249] on textarea "While all considerations seem equally important to me, if I had to prioritize I…" at bounding box center [571, 311] width 422 height 140
click at [718, 261] on textarea "While all considerations seem equally important to me, if I had to prioritize I…" at bounding box center [571, 311] width 422 height 140
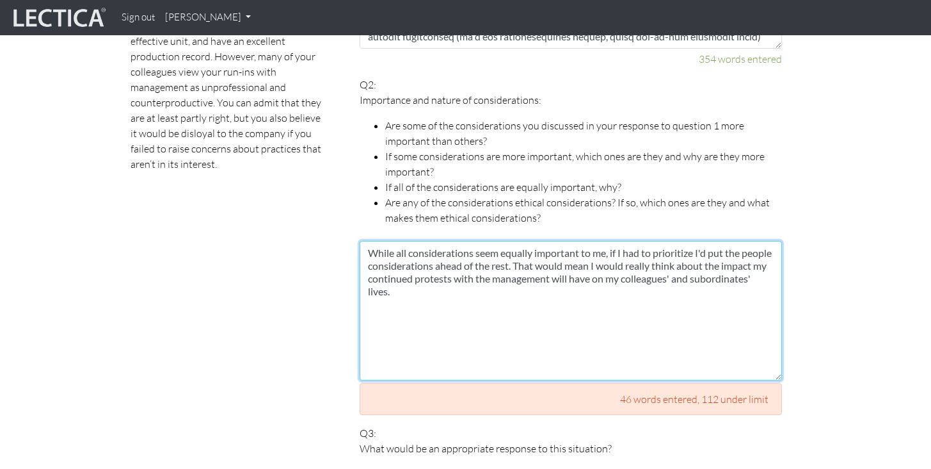
type textarea "While all considerations seem equally important to me, if I had to prioritize I…"
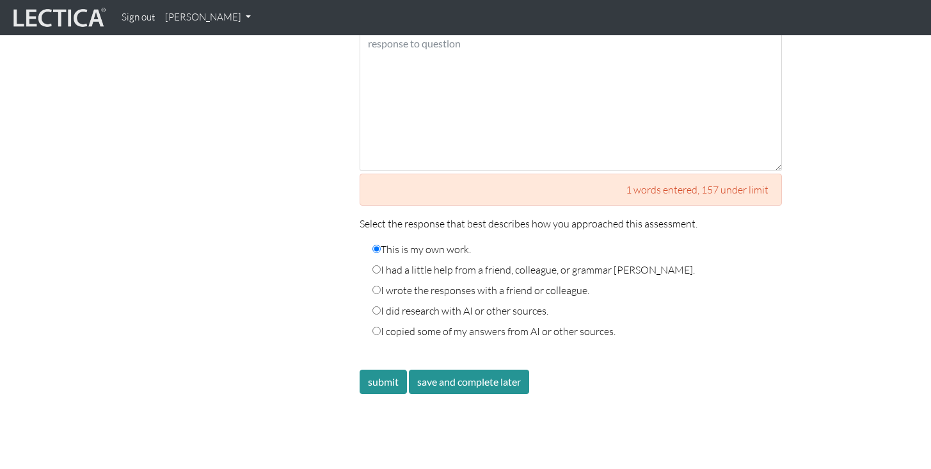
scroll to position [2295, 0]
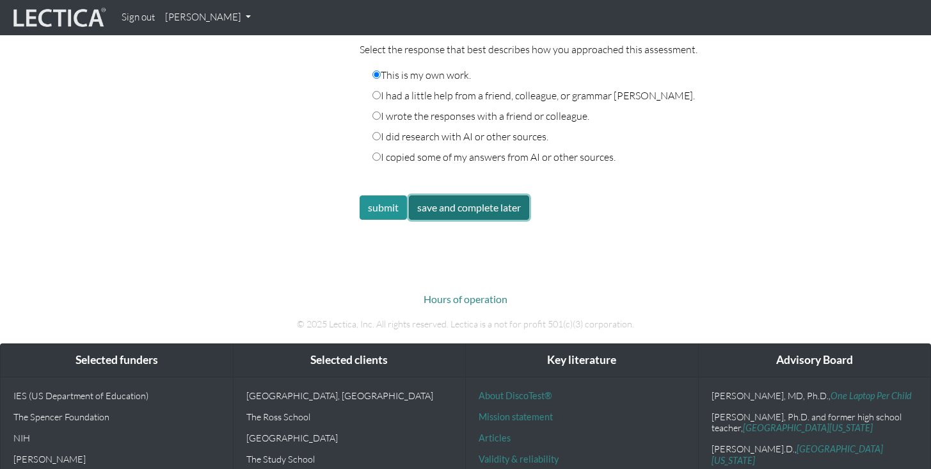
drag, startPoint x: 460, startPoint y: 192, endPoint x: 447, endPoint y: 193, distance: 12.8
click at [447, 195] on button "save and complete later" at bounding box center [469, 207] width 120 height 24
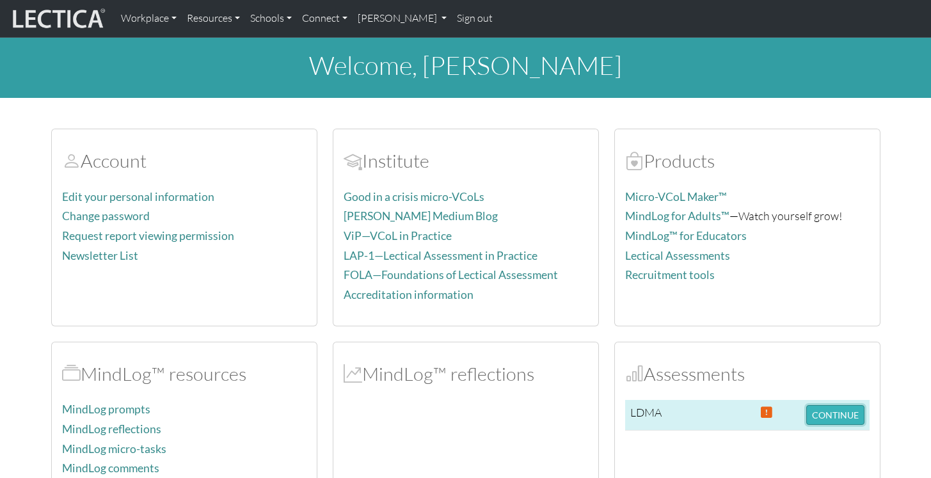
click at [812, 419] on button "CONTINUE" at bounding box center [836, 415] width 58 height 20
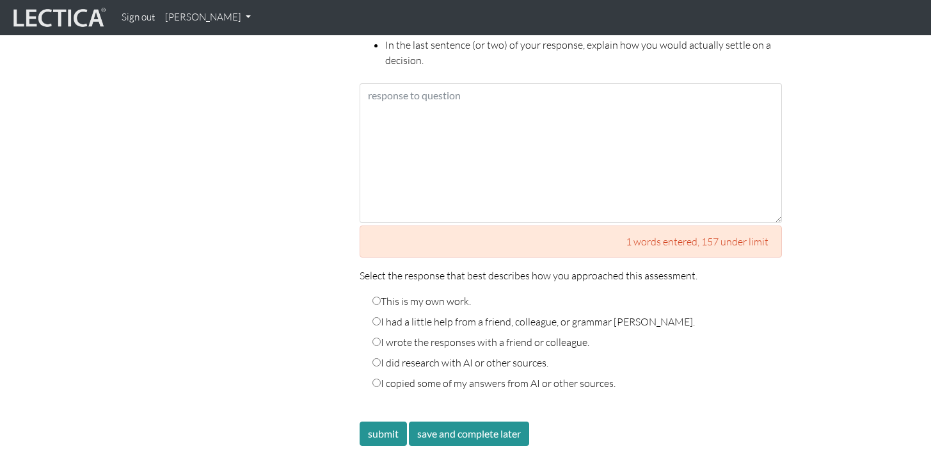
scroll to position [2118, 0]
